Goal: Information Seeking & Learning: Check status

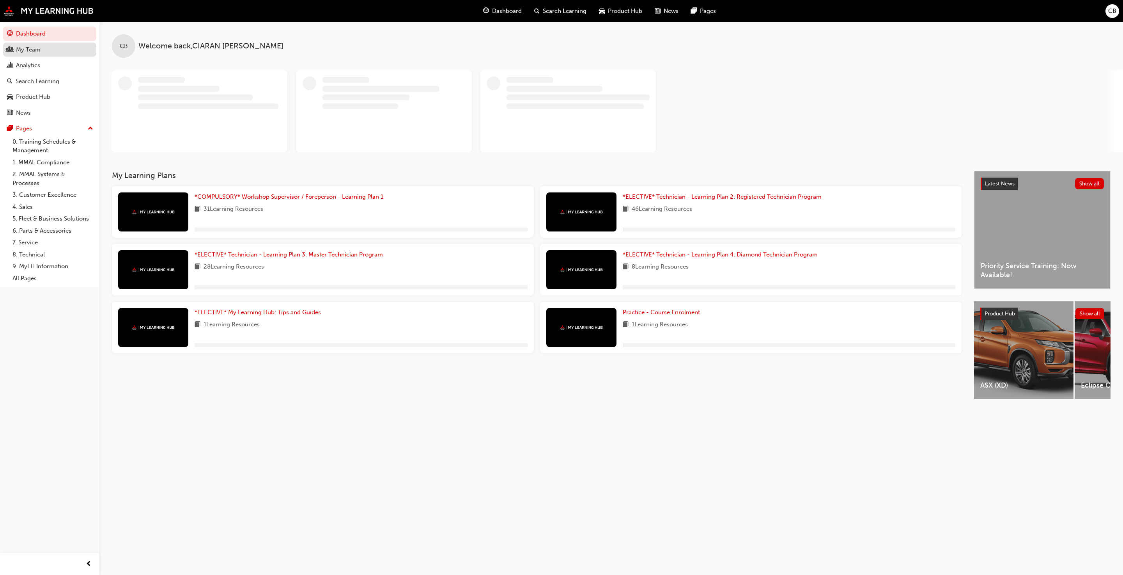
click at [29, 49] on div "My Team" at bounding box center [28, 49] width 25 height 9
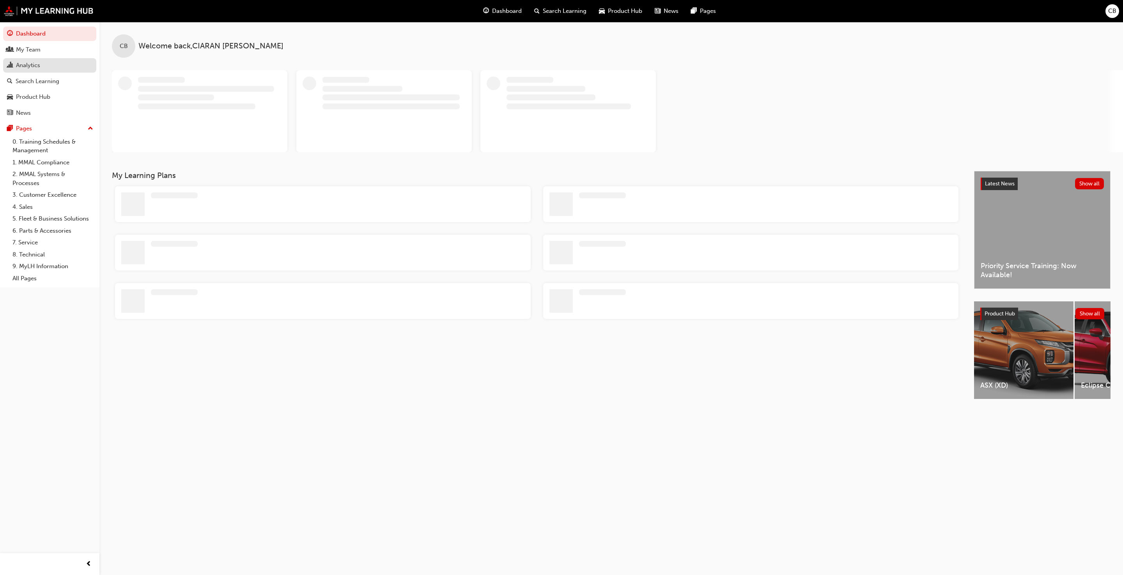
click at [11, 73] on link "Analytics" at bounding box center [49, 65] width 93 height 14
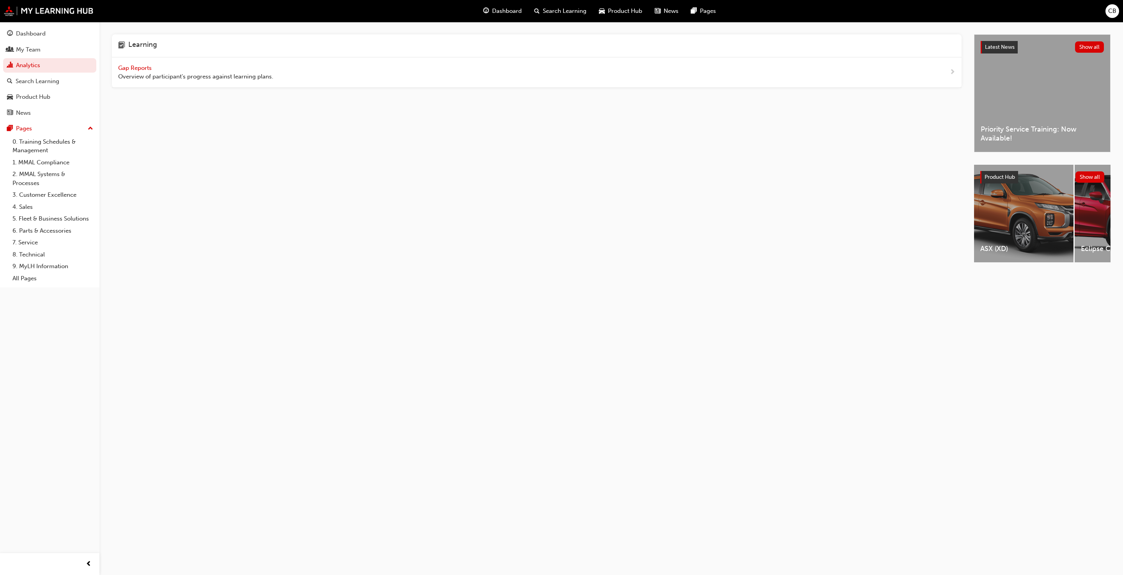
click at [140, 71] on span "Gap Reports" at bounding box center [135, 67] width 35 height 7
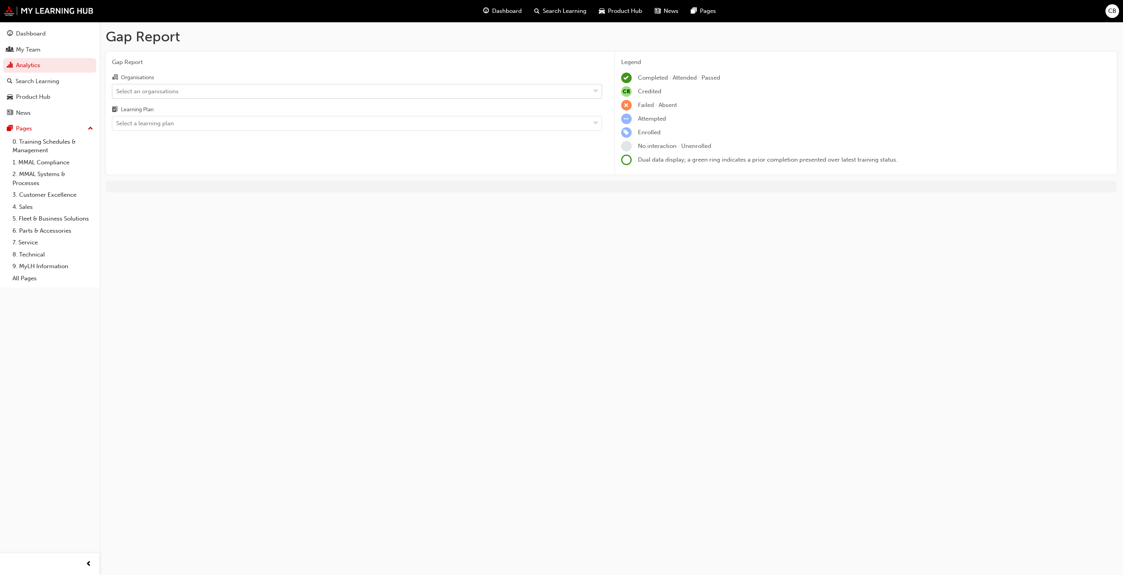
click at [138, 94] on div "Select an organisations" at bounding box center [147, 91] width 62 height 9
click at [117, 94] on input "Organisations Select an organisations" at bounding box center [116, 90] width 1 height 7
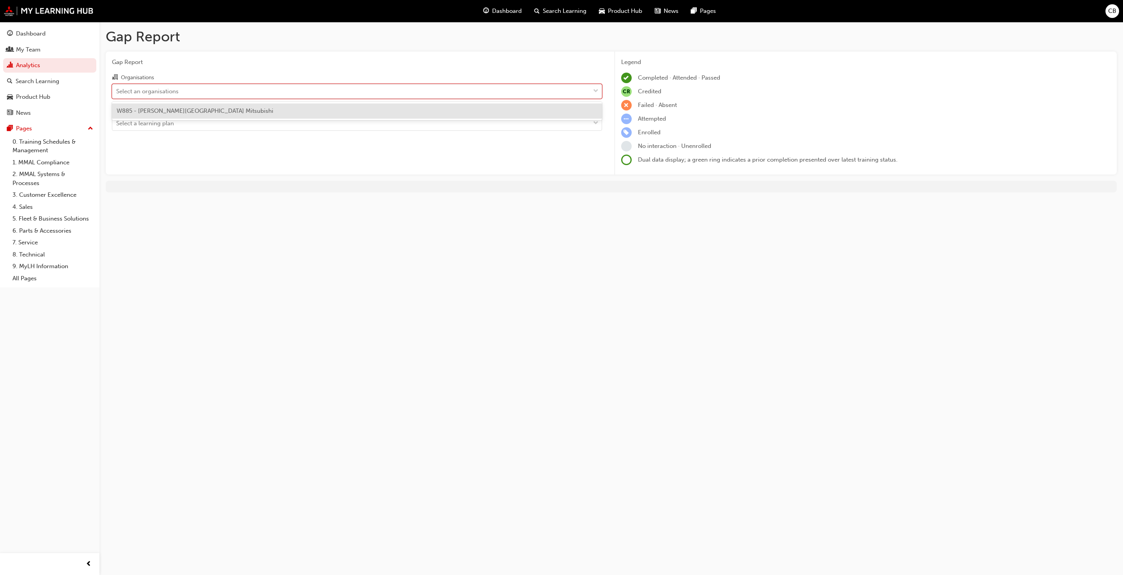
click at [142, 110] on span "W885 - [PERSON_NAME][GEOGRAPHIC_DATA] Mitsubishi" at bounding box center [195, 110] width 157 height 7
click at [147, 116] on div "Learning Plan" at bounding box center [357, 110] width 490 height 11
click at [117, 120] on input "Learning Plan Select a learning plan" at bounding box center [116, 123] width 1 height 7
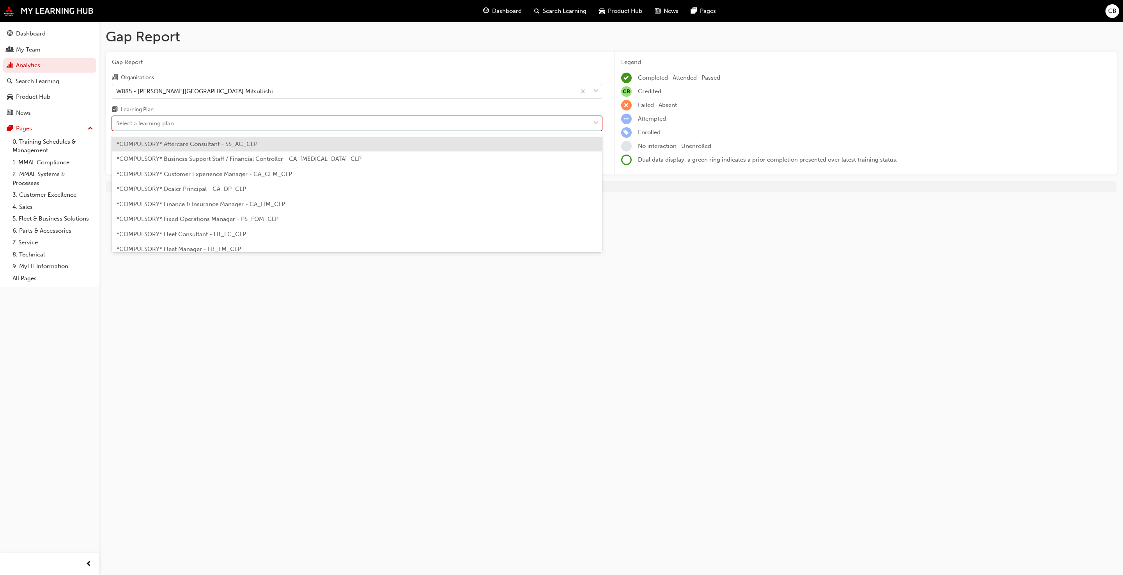
click at [150, 126] on div "Select a learning plan" at bounding box center [145, 123] width 58 height 9
click at [117, 126] on input "Learning Plan option *COMPULSORY* Aftercare Consultant - SS_AC_CLP focused, 1 o…" at bounding box center [116, 123] width 1 height 7
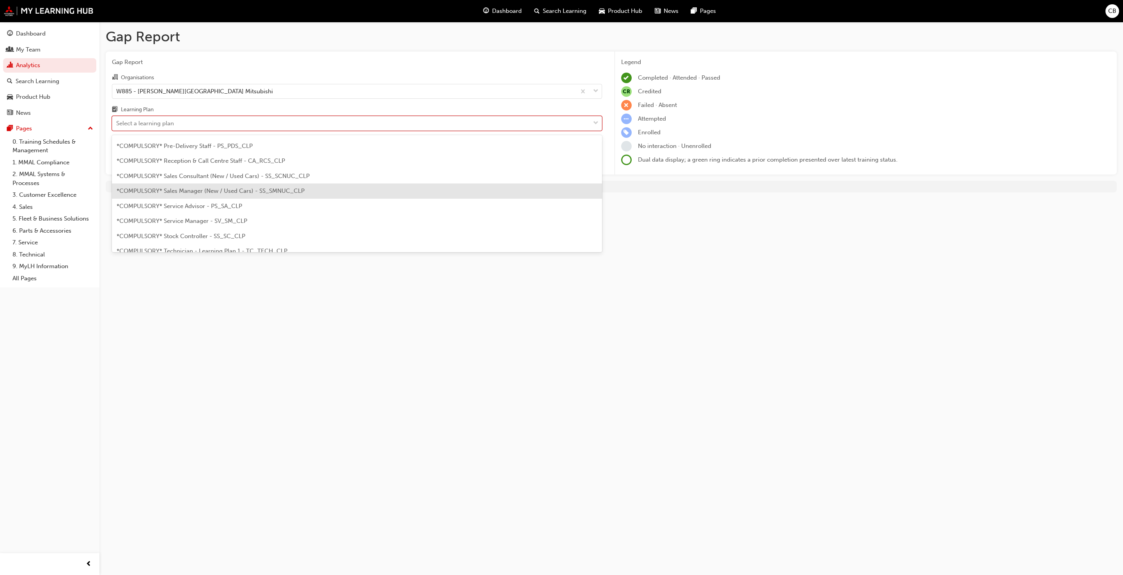
scroll to position [234, 0]
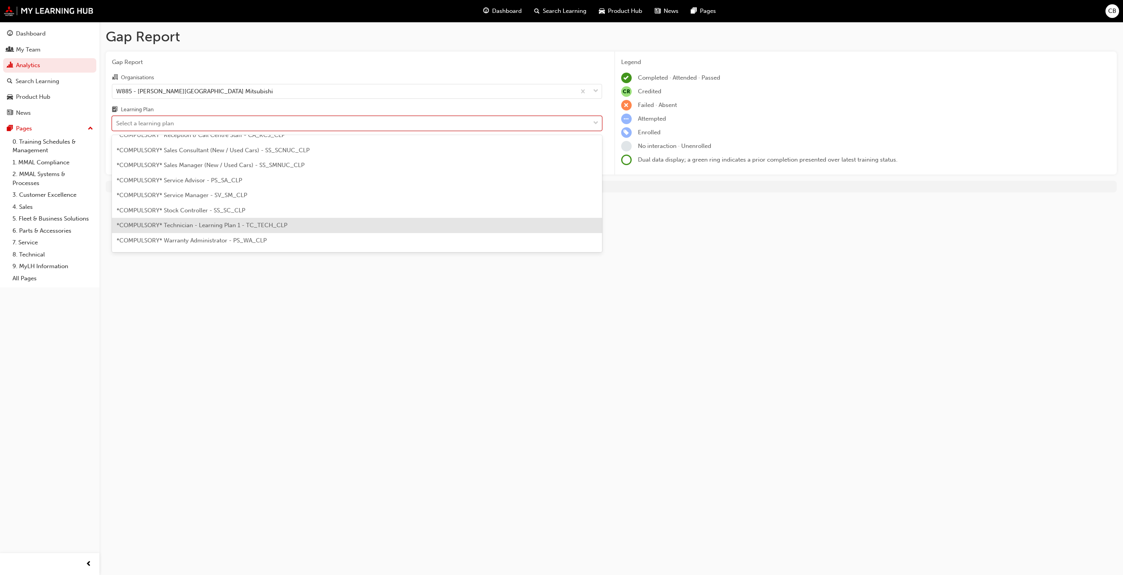
click at [204, 220] on div "*COMPULSORY* Technician - Learning Plan 1 - TC_TECH_CLP" at bounding box center [357, 225] width 490 height 15
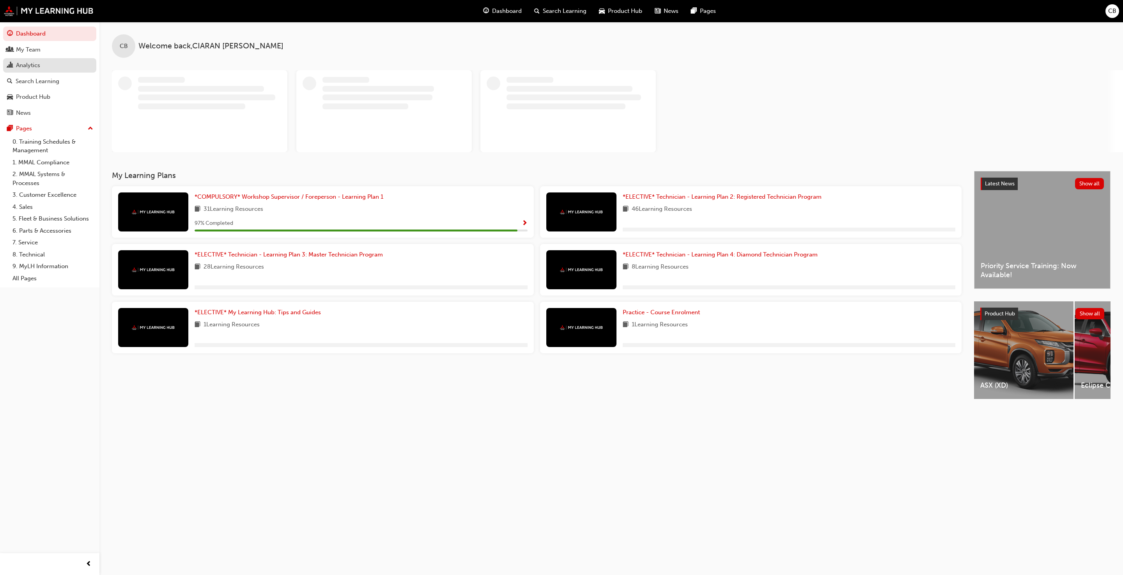
click at [23, 66] on div "Analytics" at bounding box center [28, 65] width 24 height 9
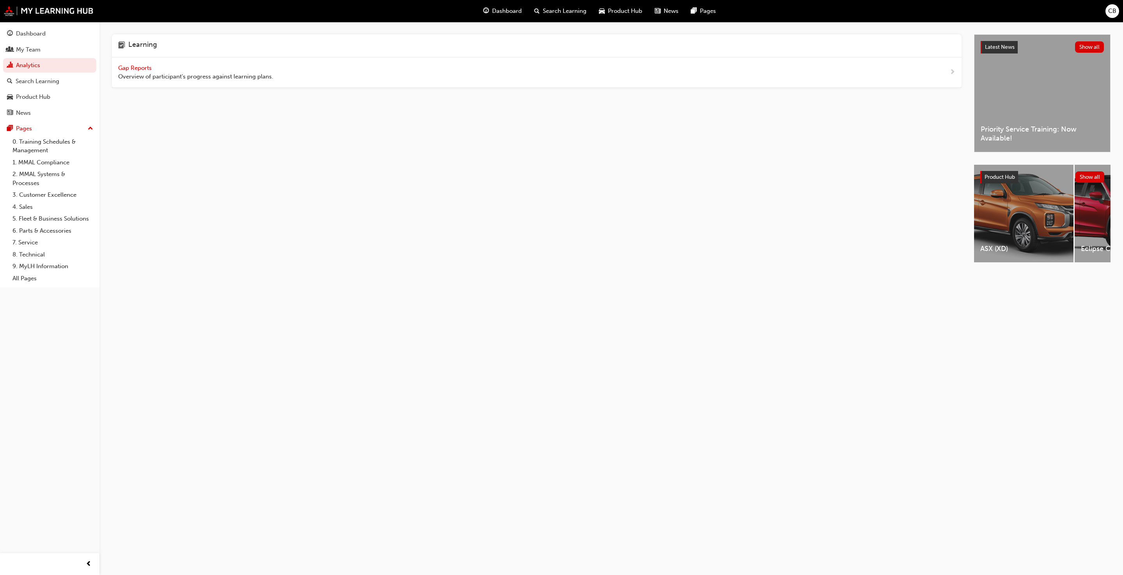
click at [119, 64] on span "Gap Reports" at bounding box center [135, 67] width 35 height 7
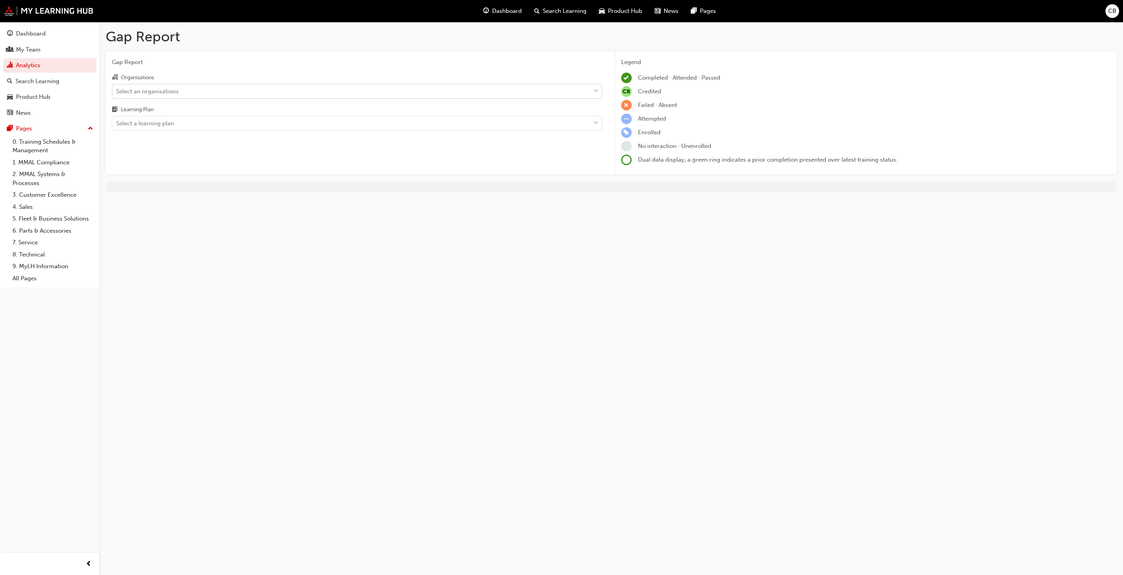
click at [177, 89] on div "Select an organisations" at bounding box center [147, 91] width 62 height 9
click at [117, 89] on input "Organisations Select an organisations" at bounding box center [116, 90] width 1 height 7
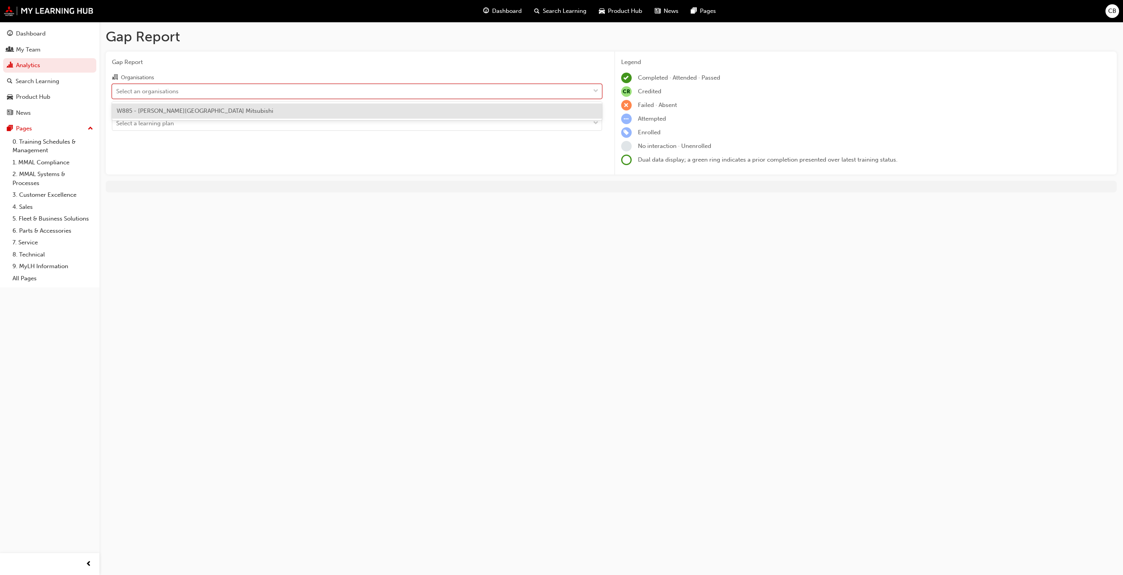
click at [181, 108] on span "W885 - [PERSON_NAME][GEOGRAPHIC_DATA] Mitsubishi" at bounding box center [195, 110] width 157 height 7
click at [184, 122] on div "Select a learning plan" at bounding box center [351, 124] width 478 height 14
click at [117, 122] on input "Learning Plan Select a learning plan" at bounding box center [116, 123] width 1 height 7
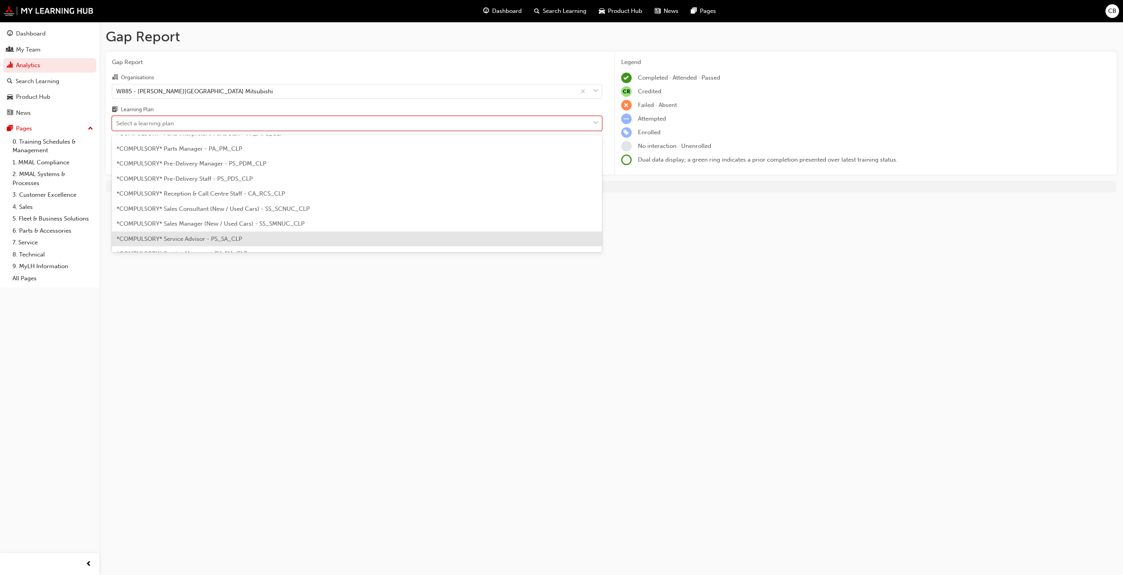
scroll to position [234, 0]
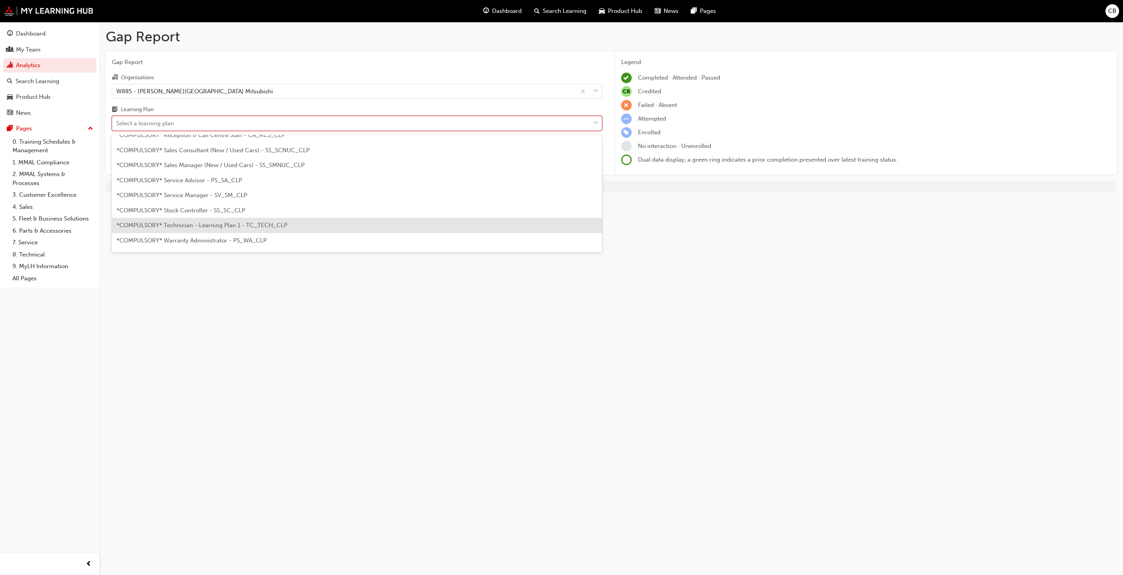
click at [195, 221] on div "*COMPULSORY* Technician - Learning Plan 1 - TC_TECH_CLP" at bounding box center [357, 225] width 490 height 15
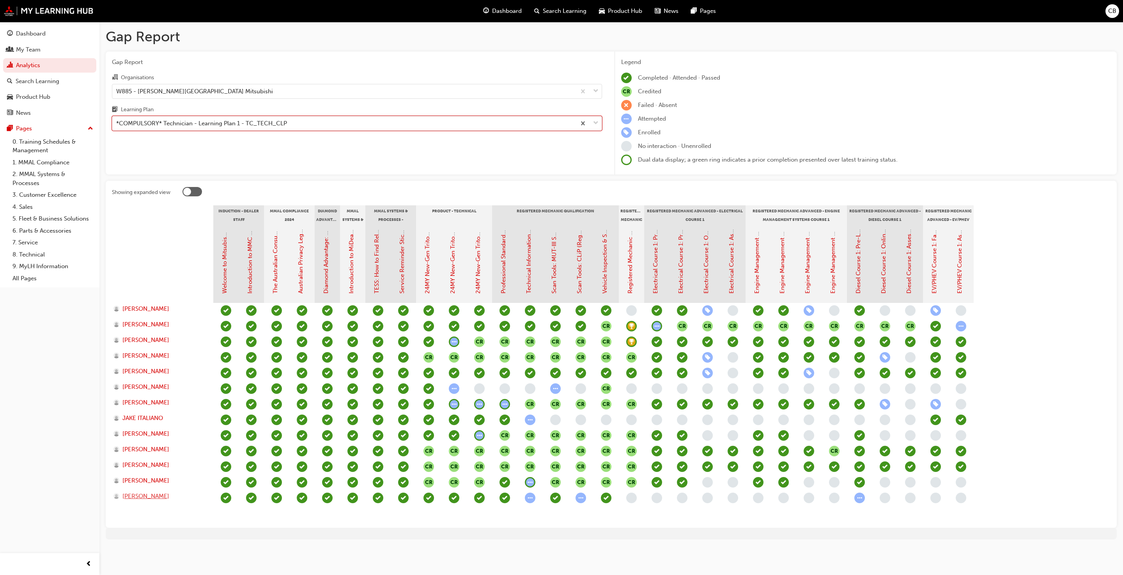
click at [133, 500] on span "[PERSON_NAME]" at bounding box center [145, 495] width 47 height 9
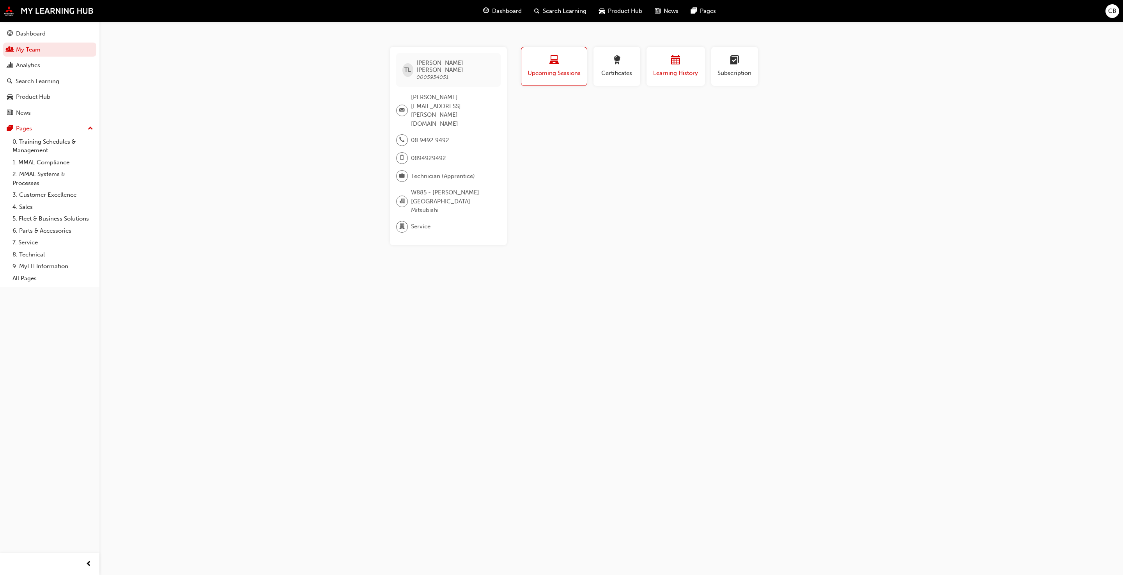
click at [669, 77] on button "Learning History" at bounding box center [676, 66] width 59 height 39
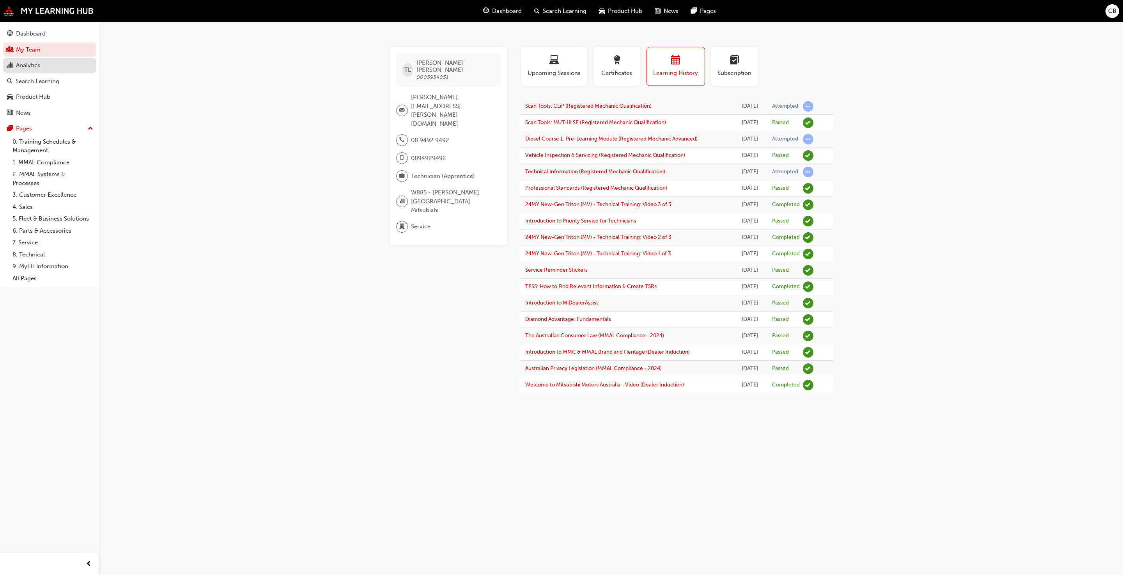
click at [48, 66] on div "Analytics" at bounding box center [49, 65] width 85 height 10
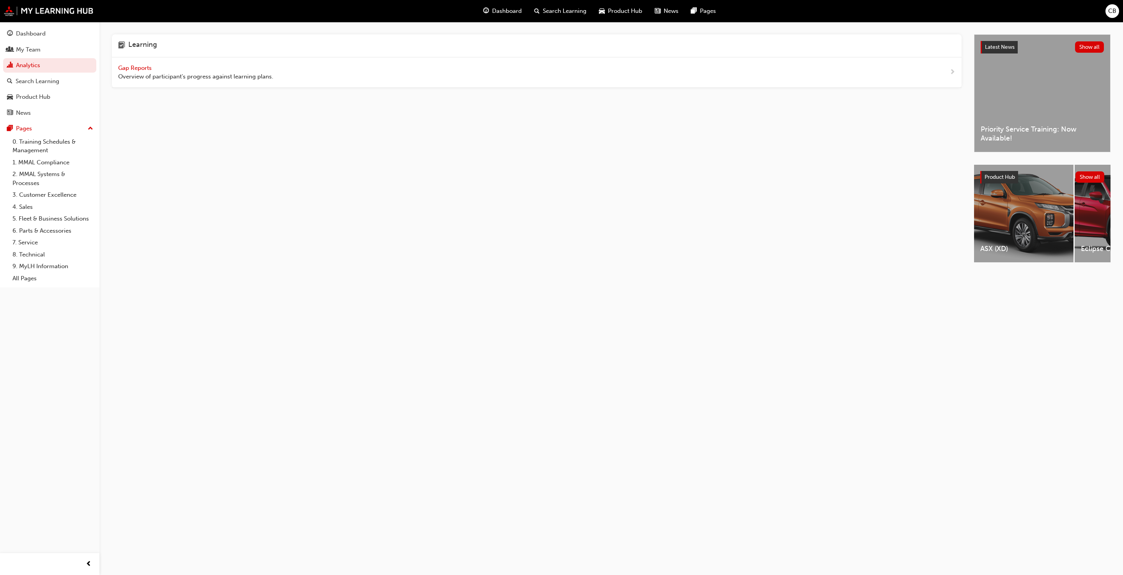
click at [139, 64] on span "Gap Reports" at bounding box center [135, 67] width 35 height 7
